Goal: Information Seeking & Learning: Check status

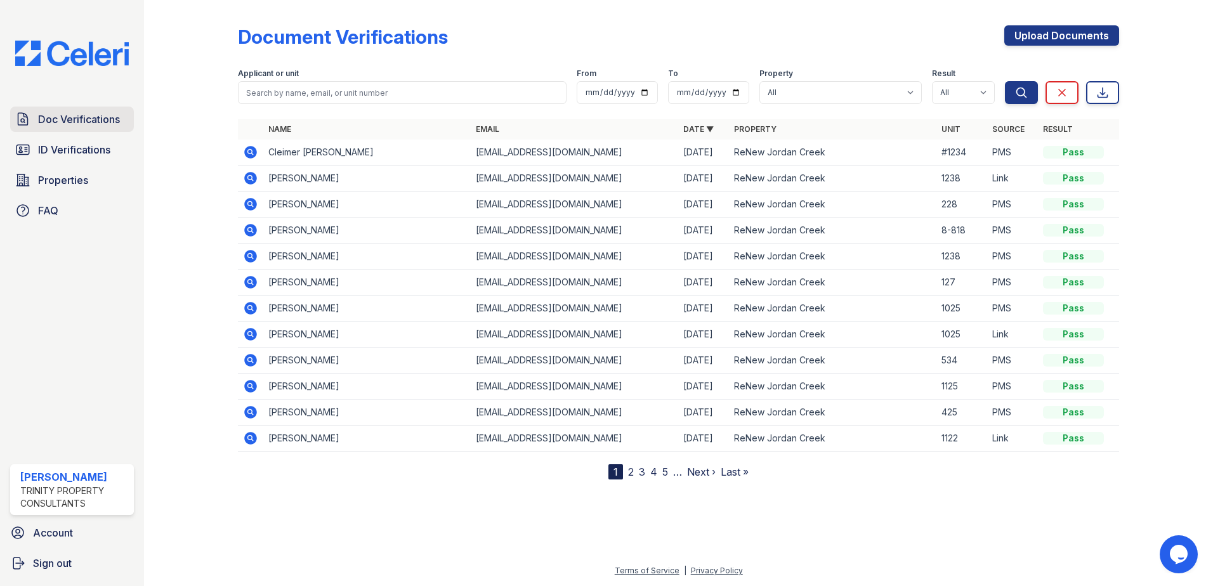
click at [79, 112] on span "Doc Verifications" at bounding box center [79, 119] width 82 height 15
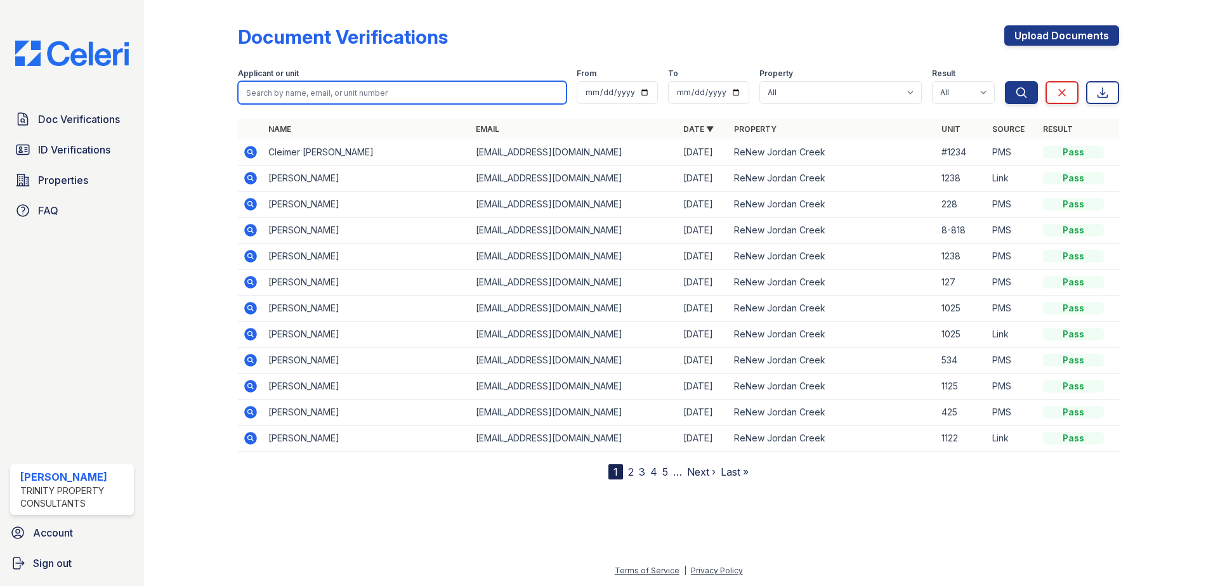
click at [429, 89] on input "search" at bounding box center [402, 92] width 329 height 23
type input "1035"
click at [1005, 81] on button "Search" at bounding box center [1021, 92] width 33 height 23
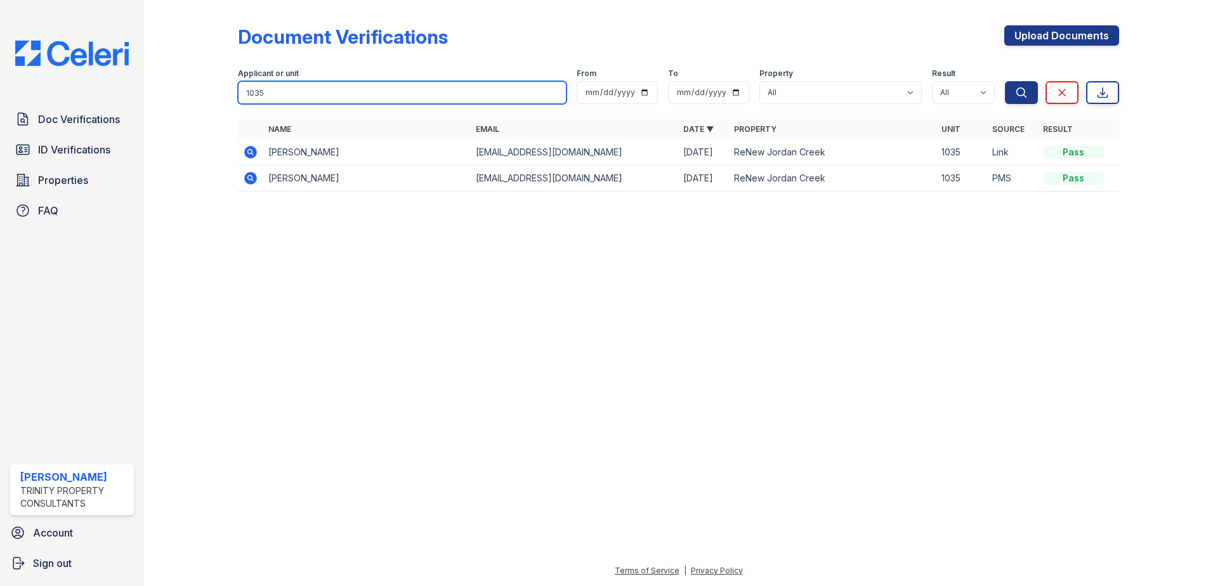
click at [429, 89] on input "1035" at bounding box center [402, 92] width 329 height 23
type input "syed"
click at [1005, 81] on button "Search" at bounding box center [1021, 92] width 33 height 23
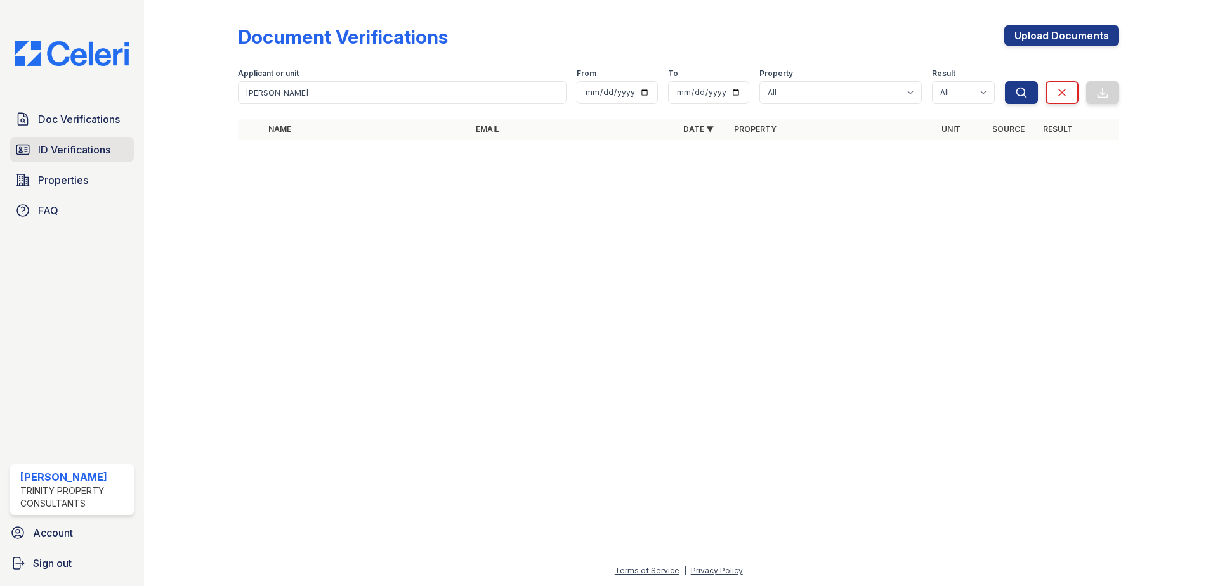
click at [91, 146] on span "ID Verifications" at bounding box center [74, 149] width 72 height 15
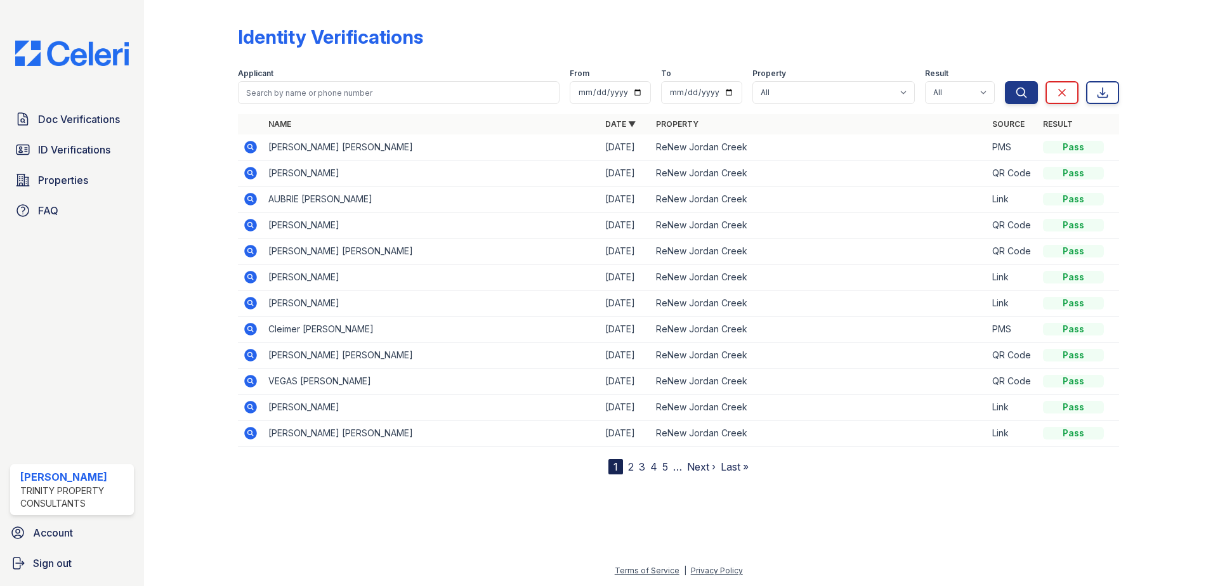
click at [249, 147] on icon at bounding box center [249, 146] width 3 height 3
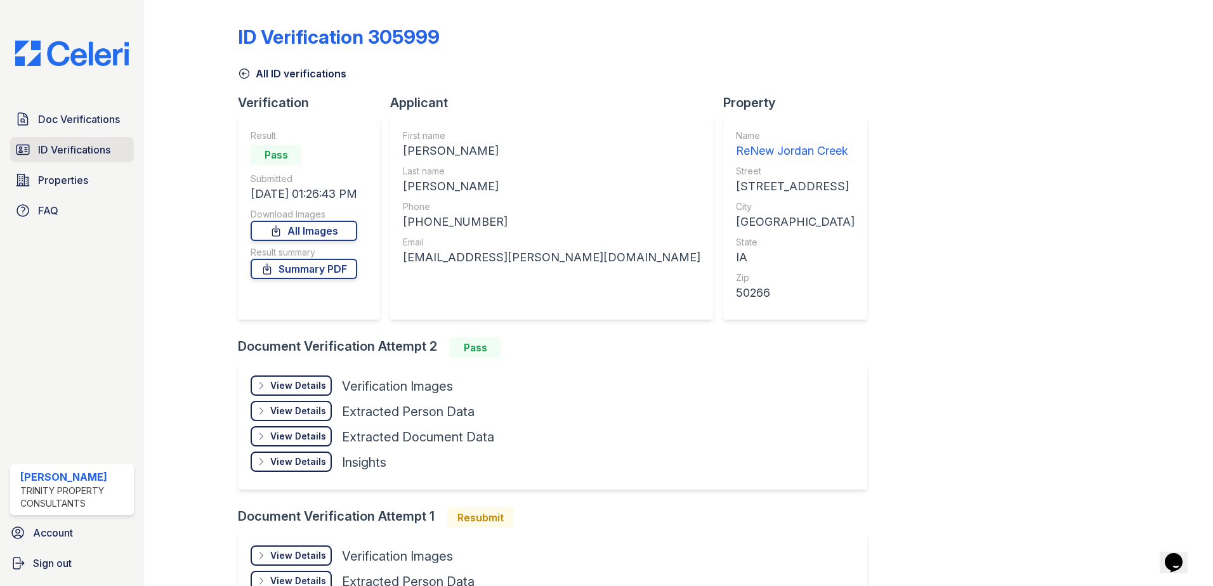
click at [103, 159] on link "ID Verifications" at bounding box center [72, 149] width 124 height 25
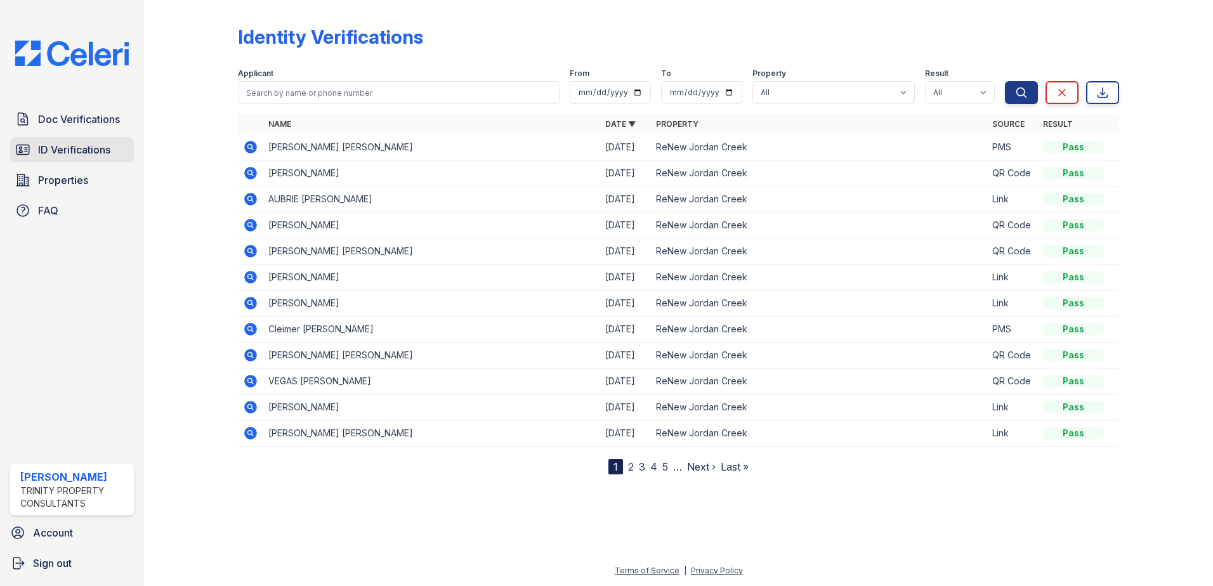
click at [34, 158] on link "ID Verifications" at bounding box center [72, 149] width 124 height 25
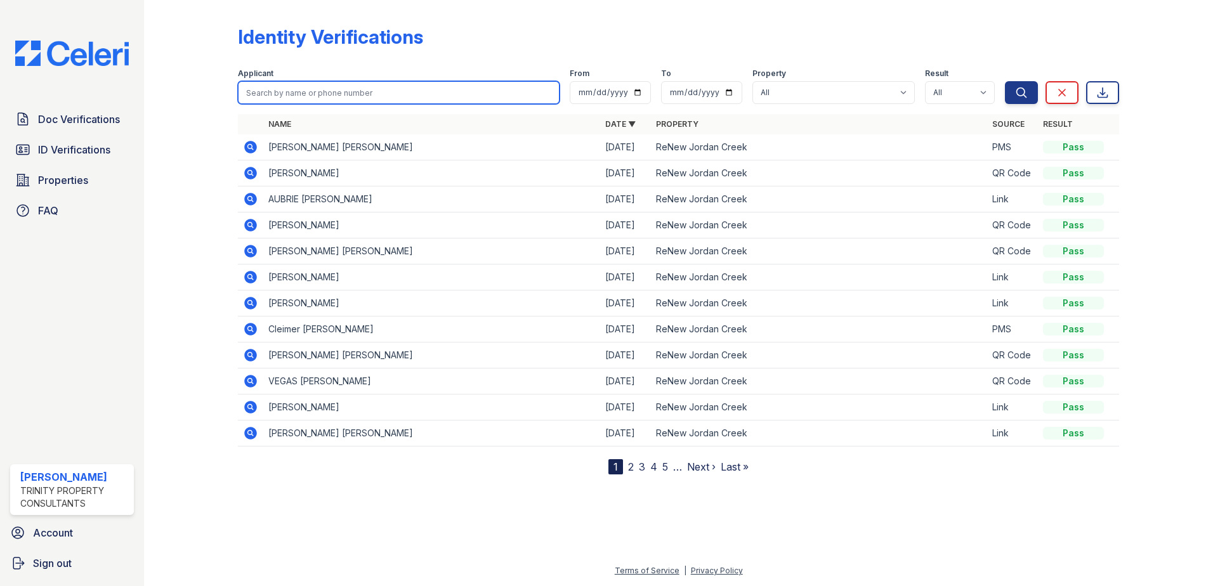
click at [361, 89] on input "search" at bounding box center [399, 92] width 322 height 23
type input "autumn"
click at [447, 91] on input "autumn" at bounding box center [399, 92] width 322 height 23
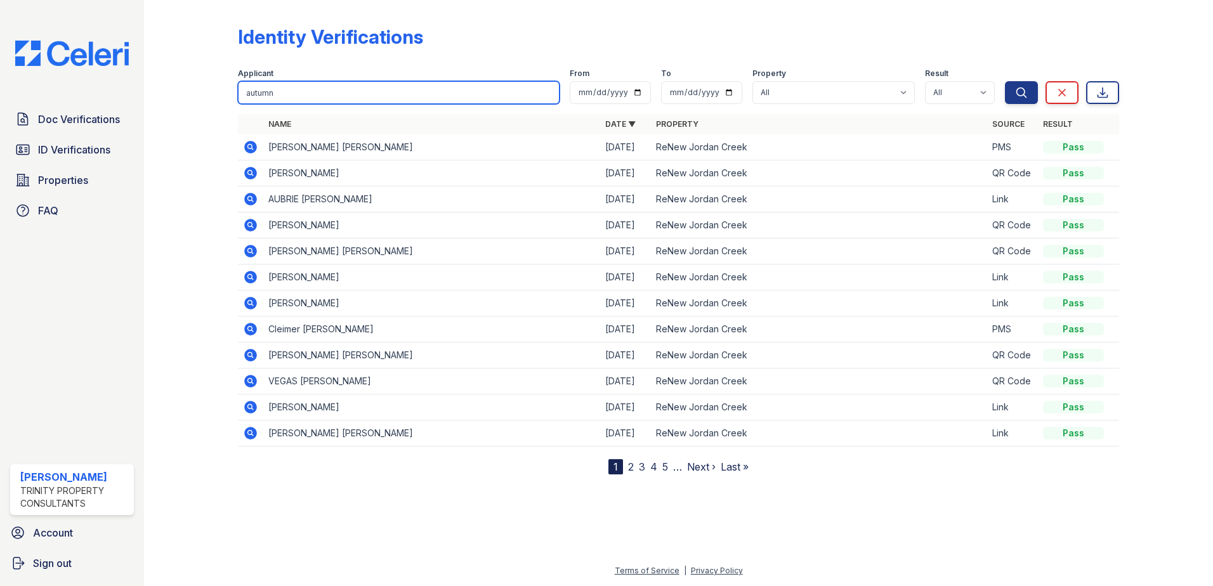
click at [447, 91] on input "autumn" at bounding box center [399, 92] width 322 height 23
type input "autumn"
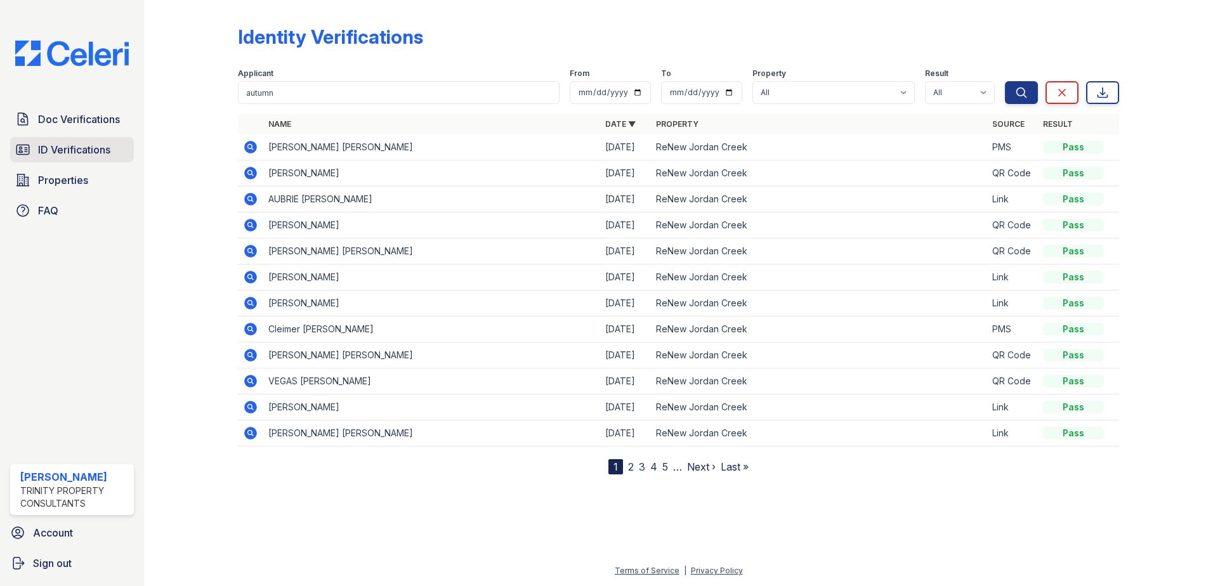
click at [87, 145] on span "ID Verifications" at bounding box center [74, 149] width 72 height 15
click at [631, 463] on link "2" at bounding box center [631, 467] width 6 height 13
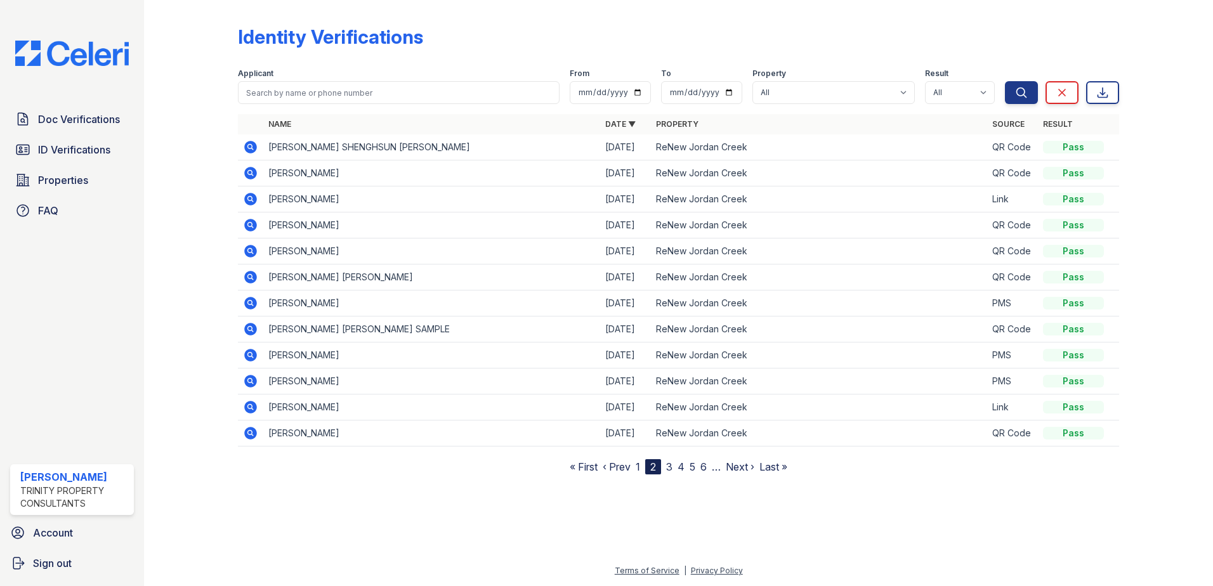
click at [637, 469] on link "1" at bounding box center [638, 467] width 4 height 13
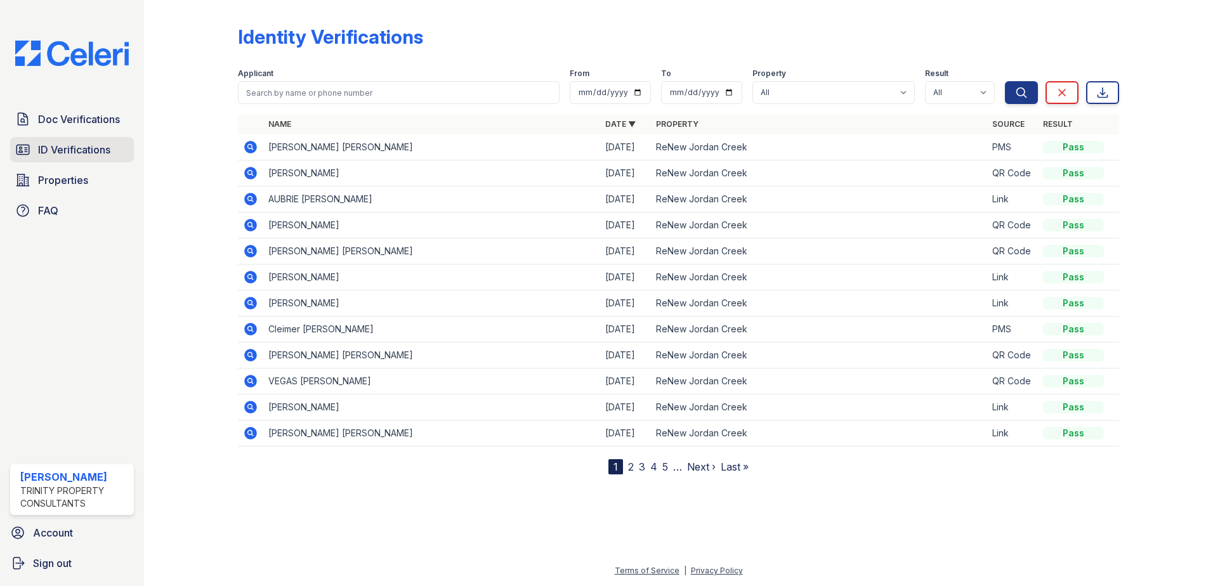
click at [67, 153] on span "ID Verifications" at bounding box center [74, 149] width 72 height 15
click at [65, 117] on span "Doc Verifications" at bounding box center [79, 119] width 82 height 15
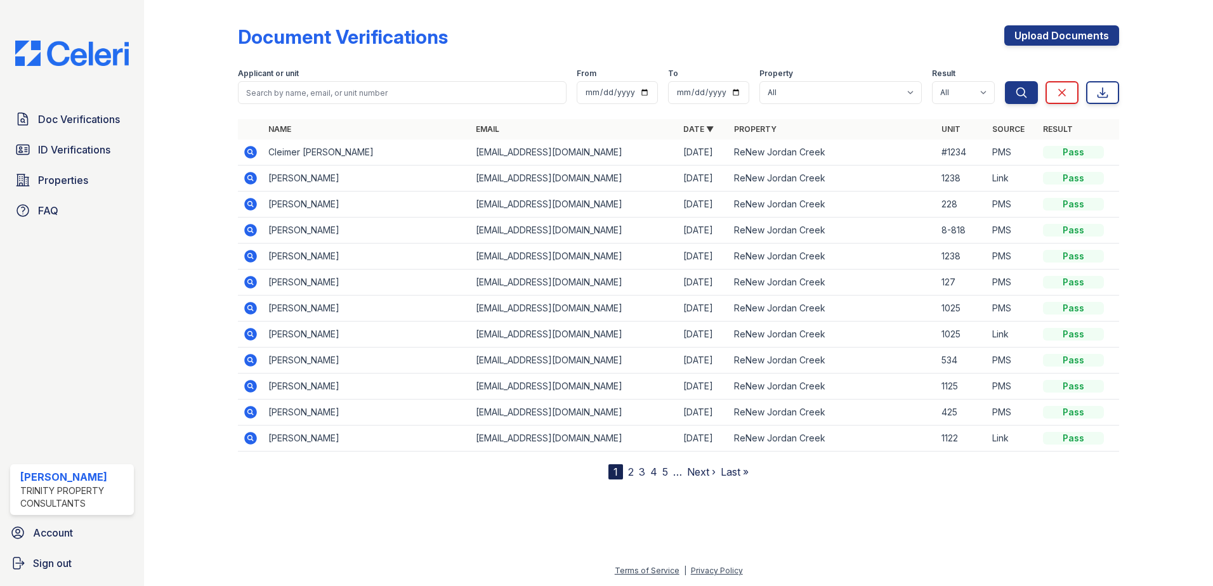
click at [72, 58] on img at bounding box center [72, 53] width 134 height 25
click at [251, 174] on icon at bounding box center [250, 178] width 13 height 13
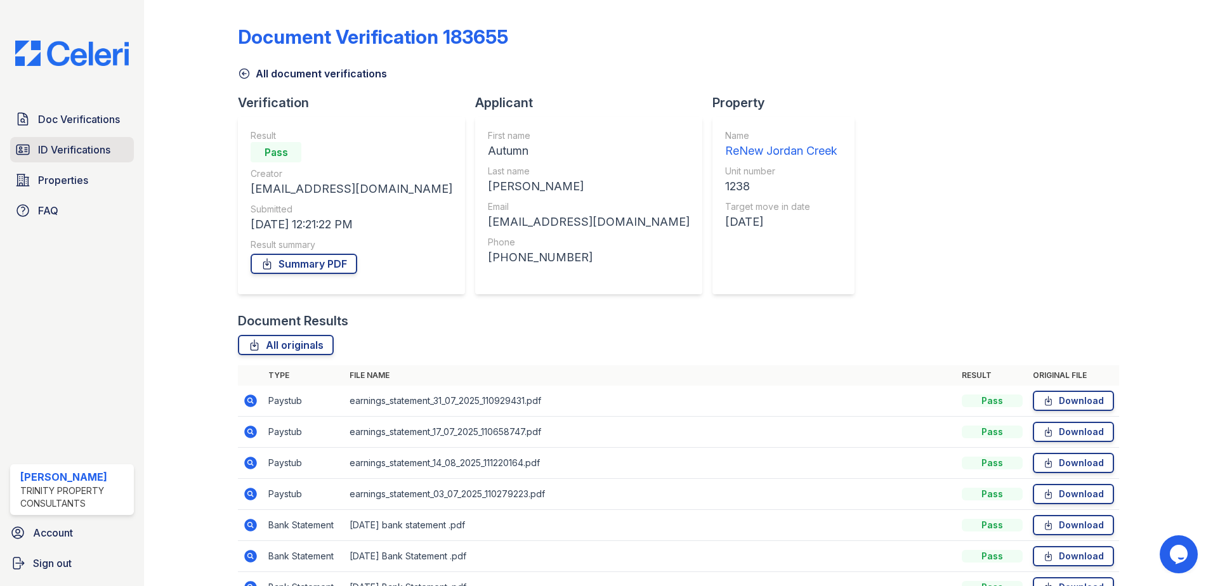
click at [56, 152] on span "ID Verifications" at bounding box center [74, 149] width 72 height 15
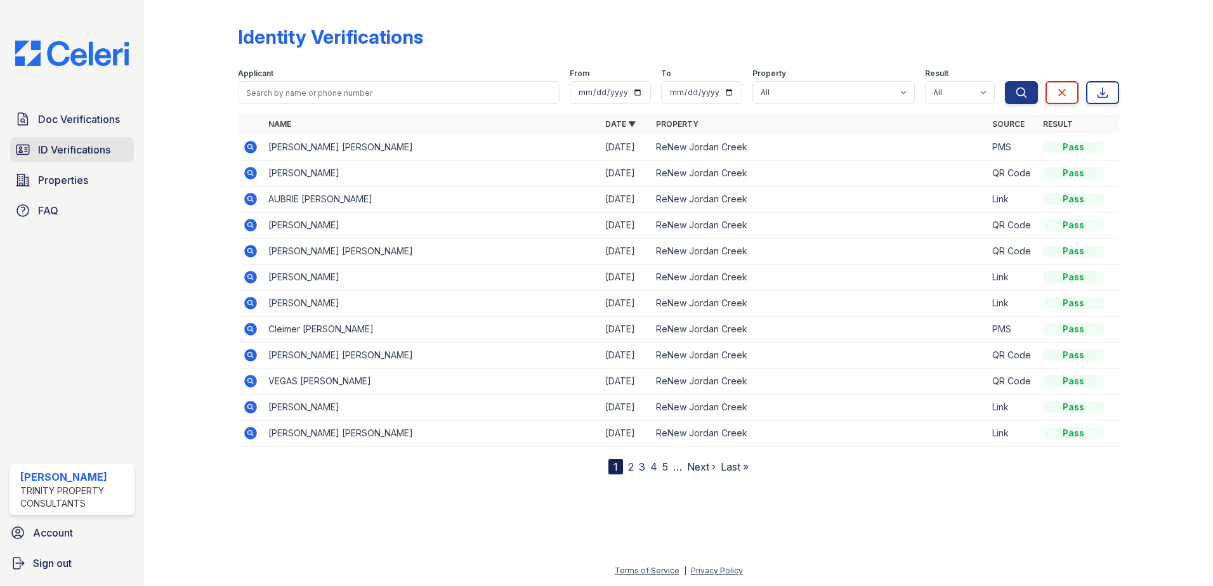
click at [69, 157] on span "ID Verifications" at bounding box center [74, 149] width 72 height 15
